Goal: Navigation & Orientation: Find specific page/section

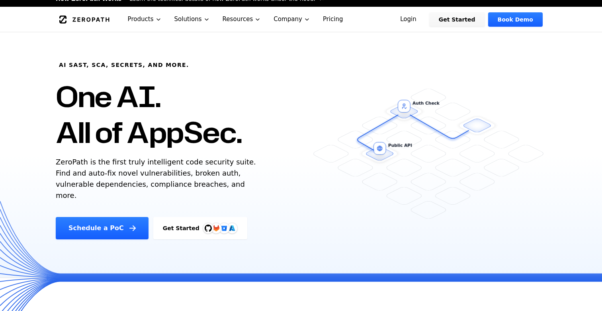
scroll to position [5, 0]
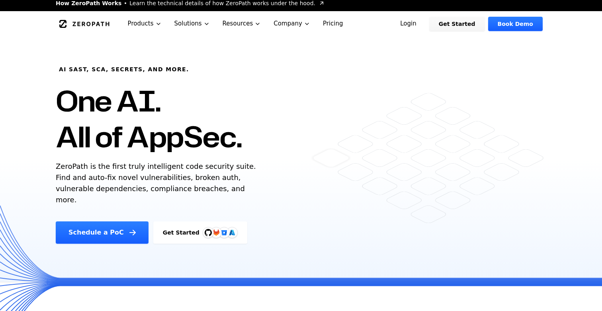
click at [320, 27] on link "Pricing" at bounding box center [332, 23] width 33 height 25
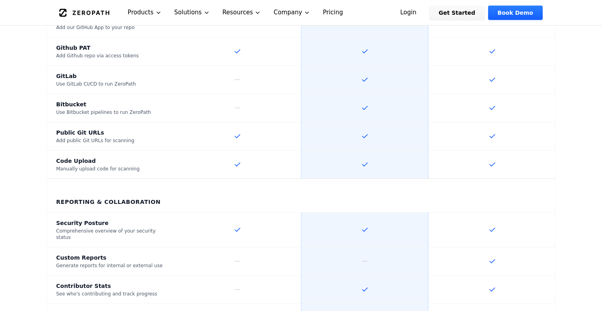
scroll to position [1061, 0]
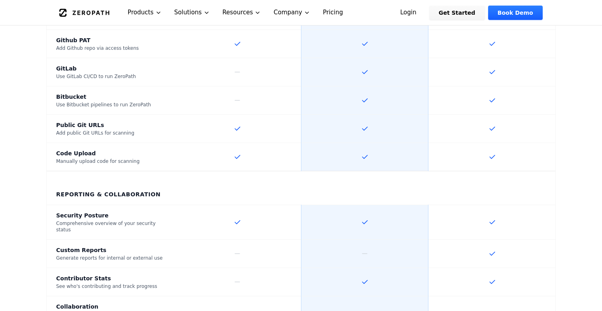
click at [100, 12] on icon "Global" at bounding box center [84, 13] width 50 height 8
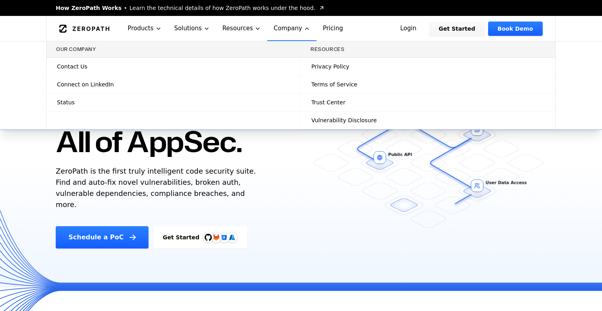
click at [103, 86] on span "Connect on LinkedIn" at bounding box center [85, 84] width 57 height 8
click at [61, 108] on link "Status" at bounding box center [174, 103] width 254 height 18
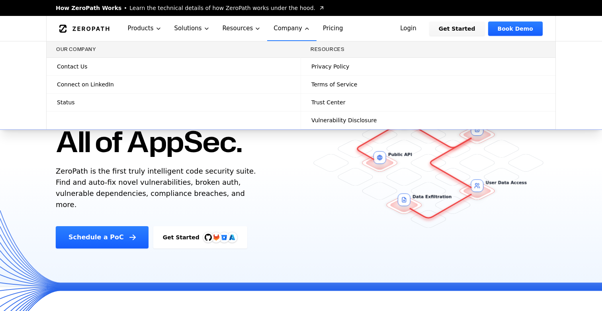
click at [68, 105] on span "Status" at bounding box center [66, 102] width 18 height 8
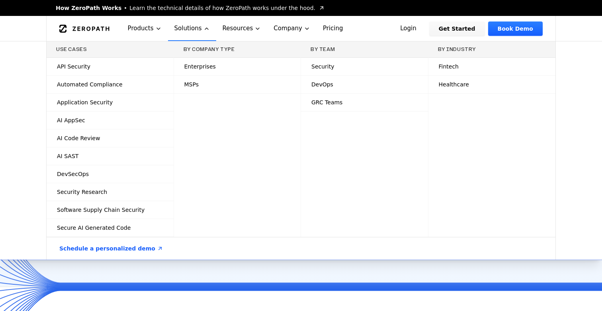
click at [449, 69] on span "Fintech" at bounding box center [449, 66] width 20 height 8
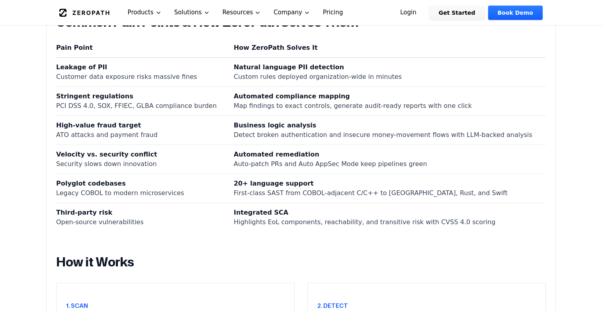
scroll to position [460, 0]
